Goal: Use online tool/utility

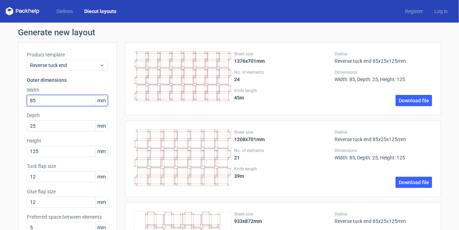
click at [44, 98] on input "85" at bounding box center [67, 100] width 81 height 11
type input "8"
type input "9"
type input "52"
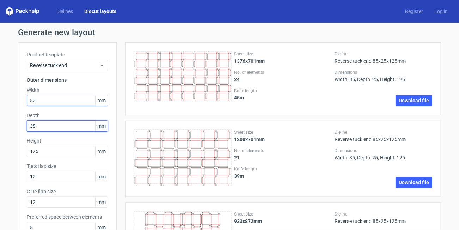
type input "38"
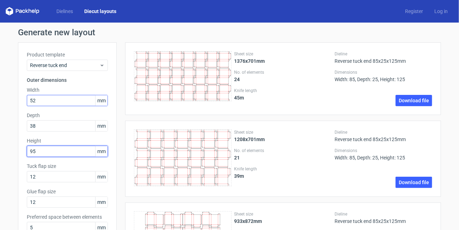
type input "95"
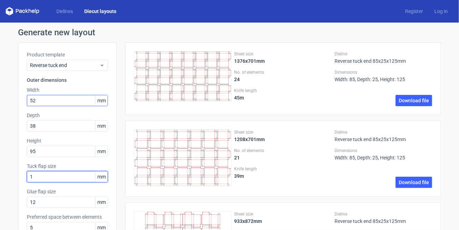
type input "12"
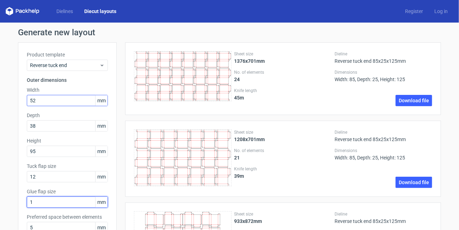
type input "12"
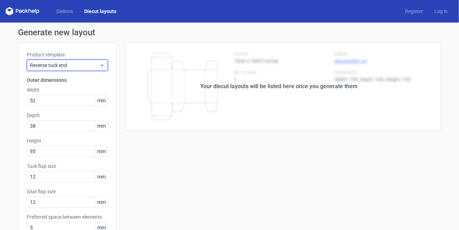
click at [66, 67] on span "Reverse tuck end" at bounding box center [64, 65] width 69 height 7
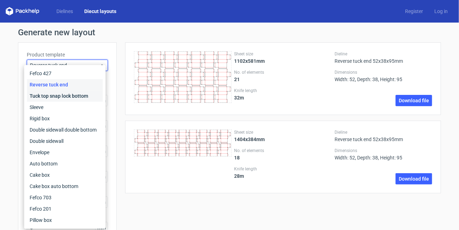
click at [72, 97] on div "Tuck top snap lock bottom" at bounding box center [65, 95] width 76 height 11
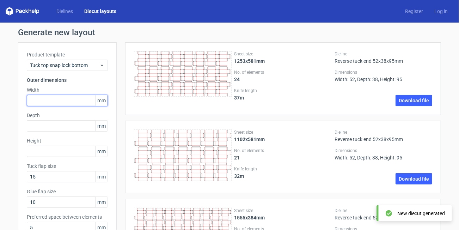
click at [63, 102] on input "text" at bounding box center [67, 100] width 81 height 11
type input "52"
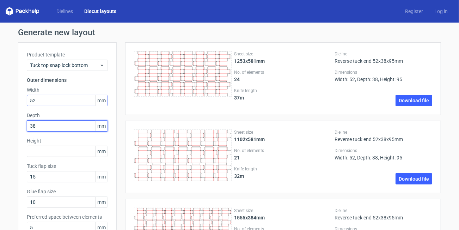
type input "38"
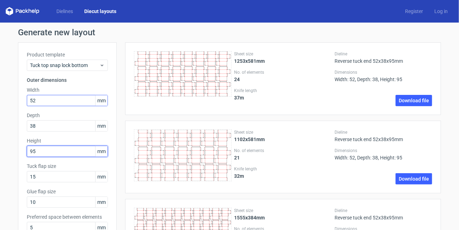
type input "95"
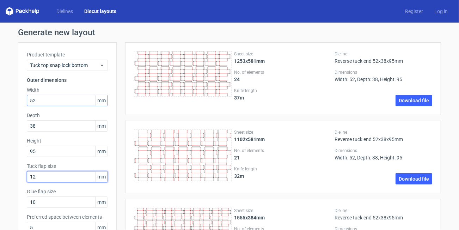
type input "12"
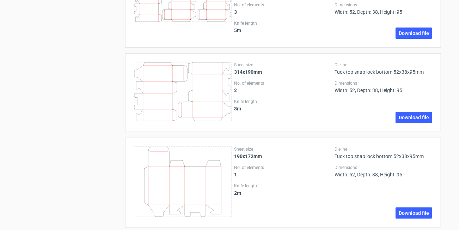
scroll to position [1093, 0]
